Goal: Transaction & Acquisition: Purchase product/service

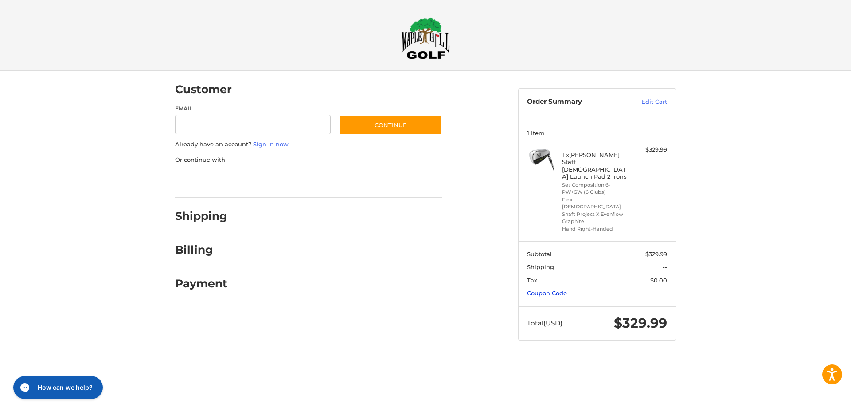
click at [553, 290] on link "Coupon Code" at bounding box center [547, 293] width 40 height 7
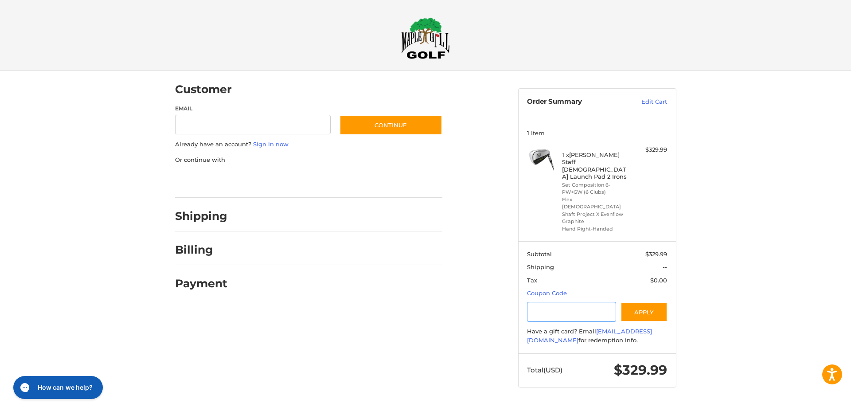
click at [553, 302] on input "Gift Certificate or Coupon Code" at bounding box center [571, 312] width 89 height 20
type input "******"
click at [635, 302] on button "Apply" at bounding box center [644, 312] width 47 height 20
